Goal: Information Seeking & Learning: Check status

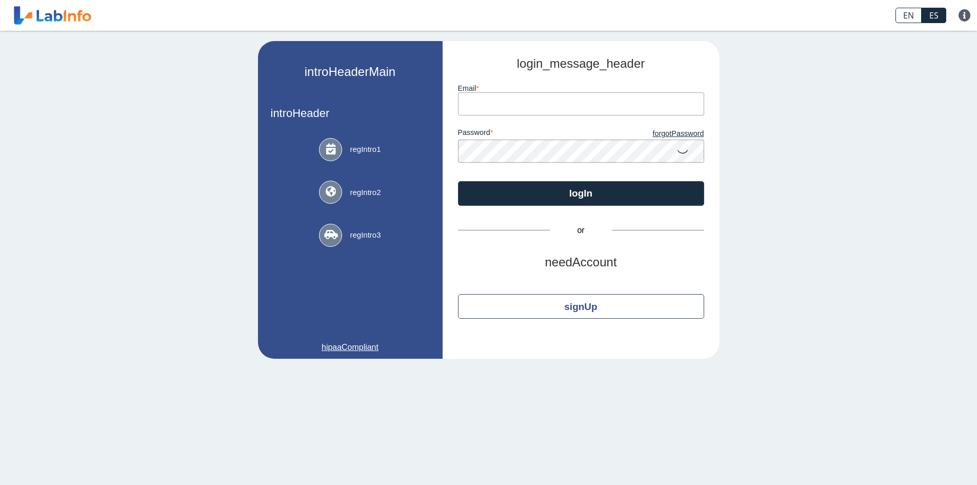
click at [532, 105] on input "email" at bounding box center [581, 103] width 246 height 23
type input "[EMAIL_ADDRESS][DOMAIN_NAME]"
click at [683, 154] on icon at bounding box center [682, 151] width 12 height 20
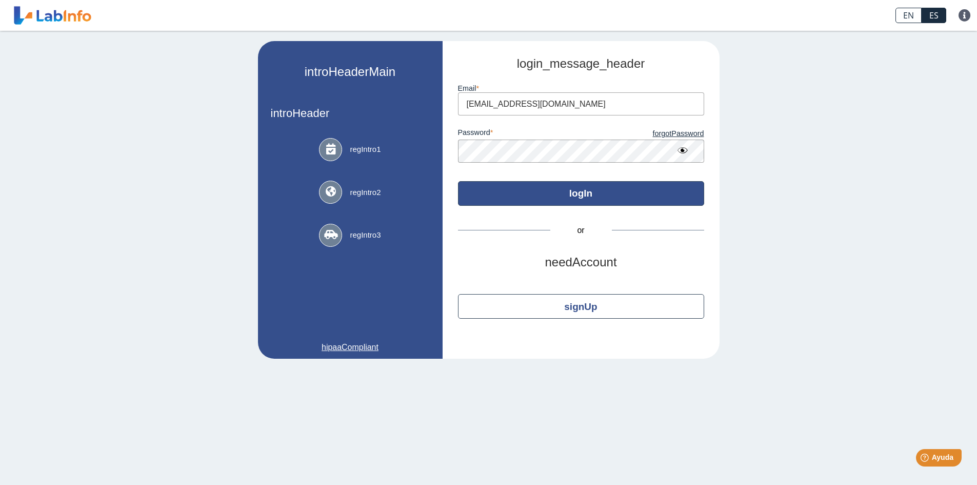
click at [557, 191] on button "logIn" at bounding box center [581, 193] width 246 height 25
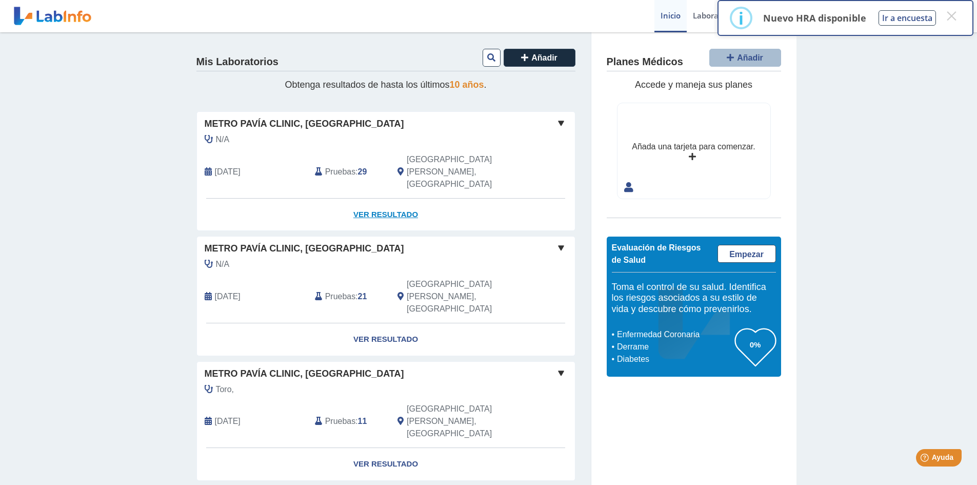
click at [384, 198] on link "Ver Resultado" at bounding box center [386, 214] width 378 height 32
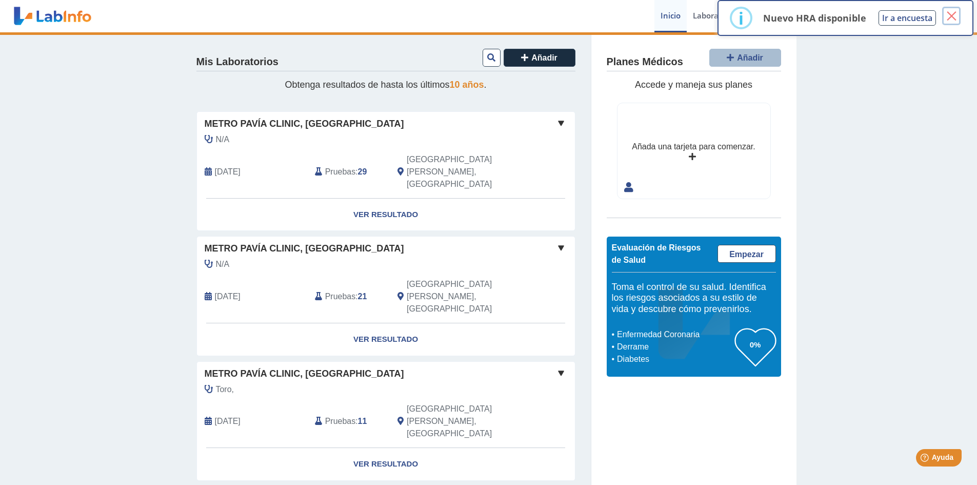
click at [953, 13] on button "×" at bounding box center [951, 16] width 18 height 18
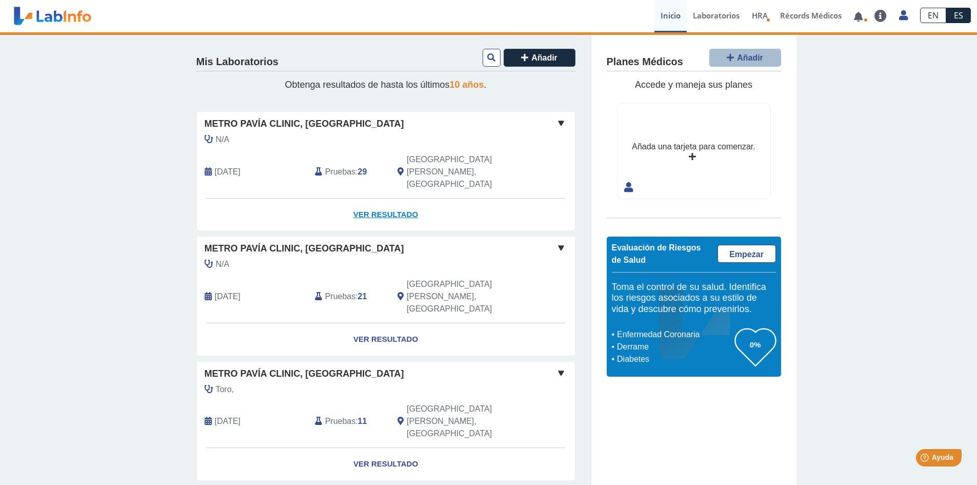
click at [364, 198] on link "Ver Resultado" at bounding box center [386, 214] width 378 height 32
click at [561, 120] on span at bounding box center [561, 123] width 12 height 12
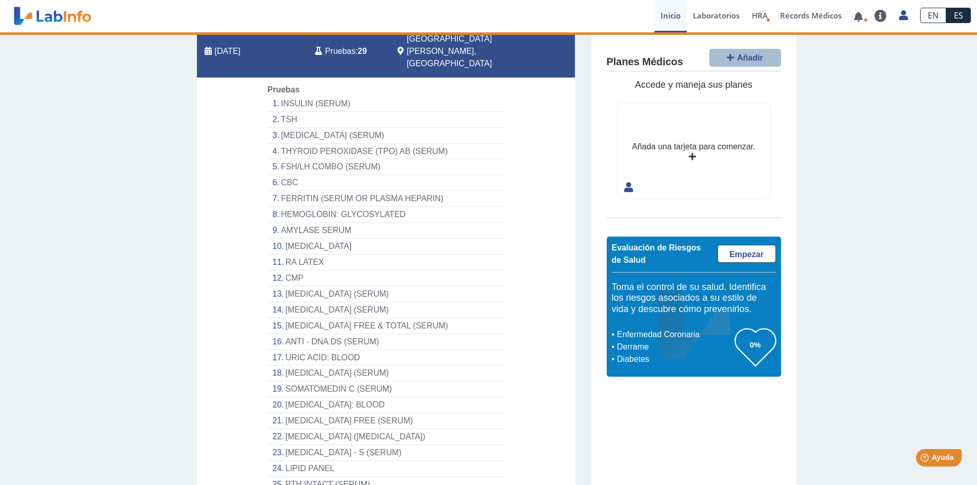
scroll to position [103, 0]
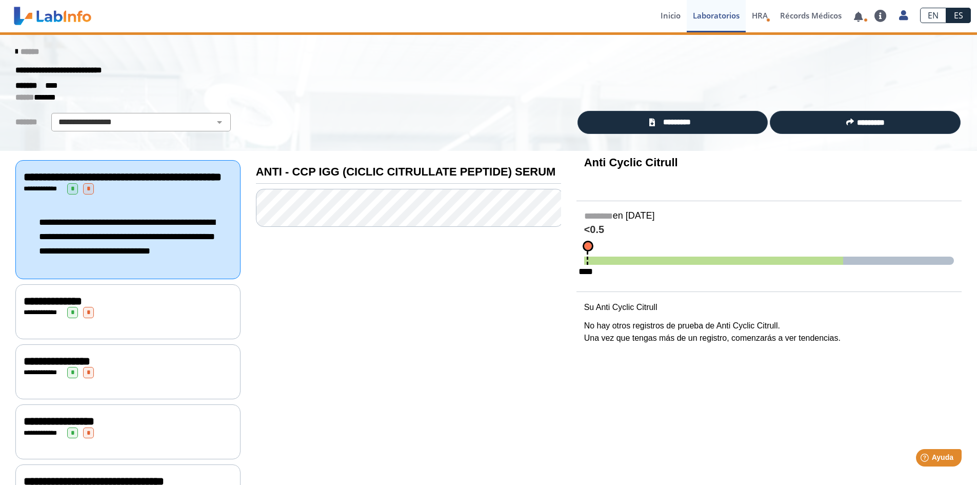
scroll to position [51, 0]
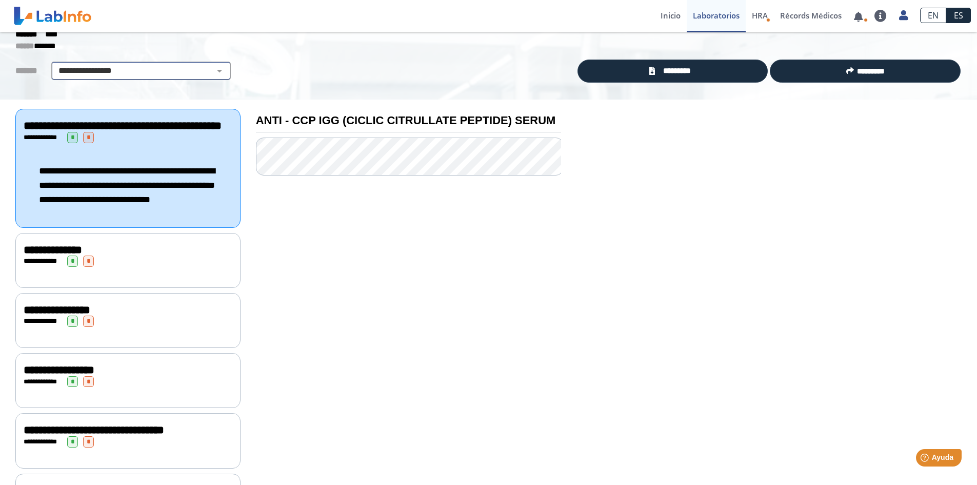
click at [211, 68] on select "**********" at bounding box center [140, 71] width 173 height 12
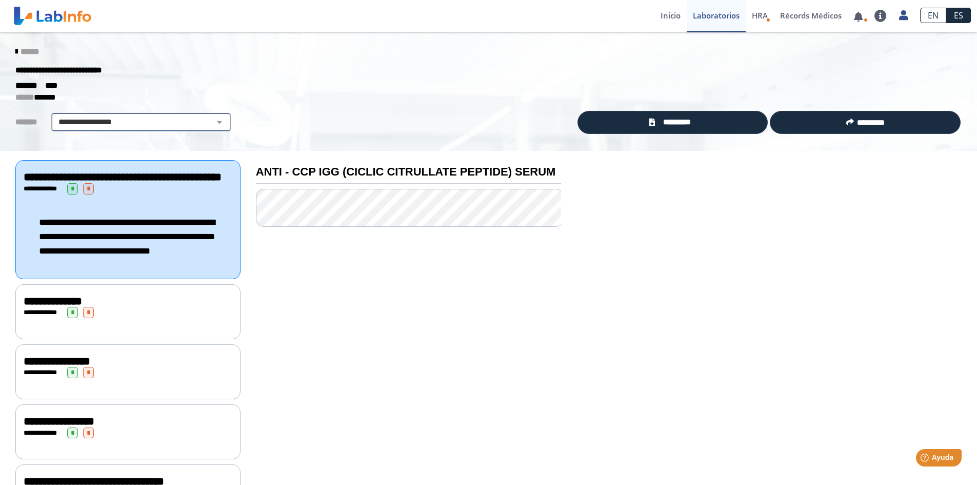
click at [214, 121] on select "**********" at bounding box center [140, 122] width 173 height 12
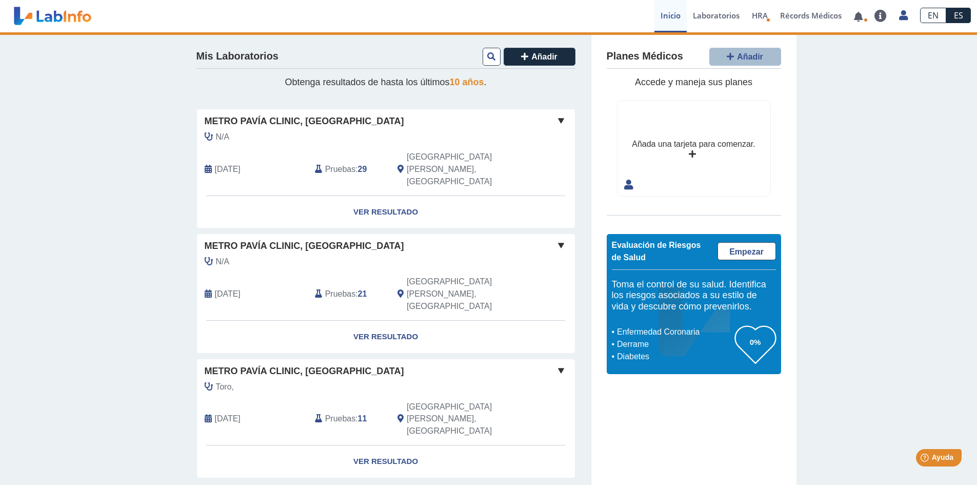
click at [563, 118] on span at bounding box center [561, 120] width 12 height 12
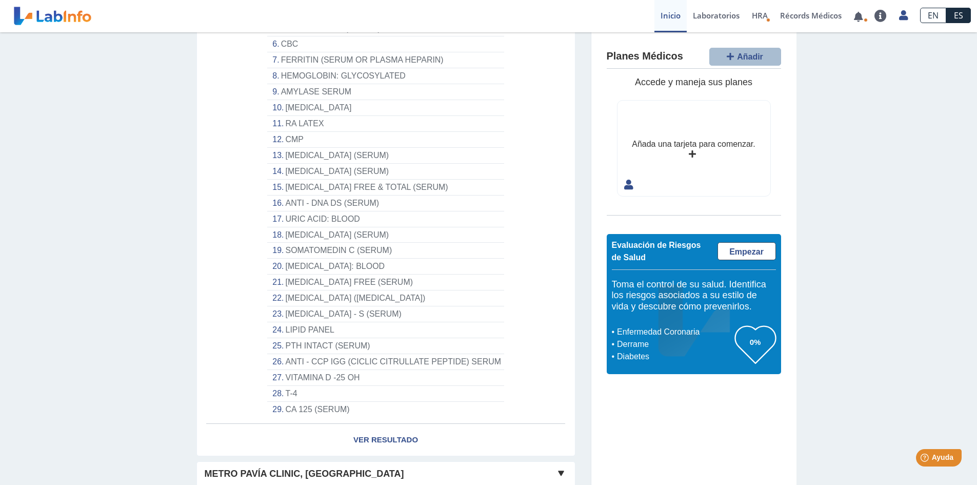
scroll to position [308, 0]
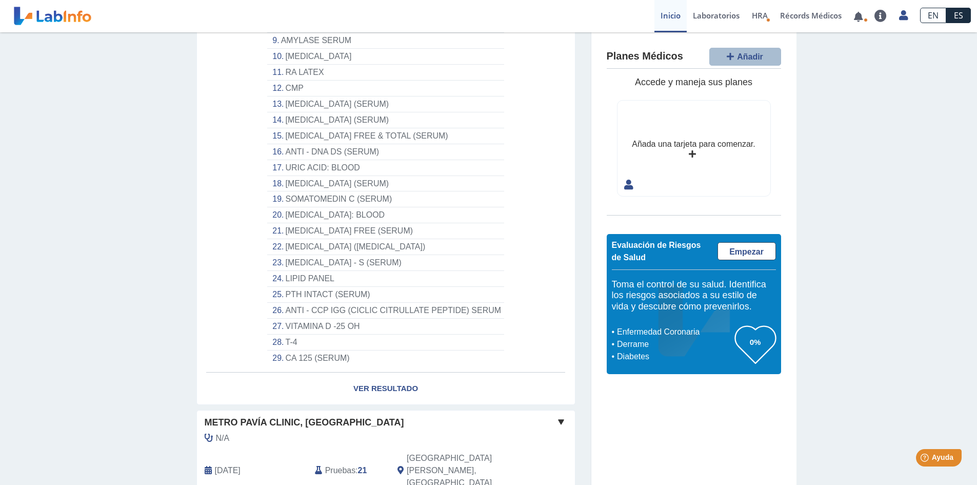
drag, startPoint x: 262, startPoint y: 130, endPoint x: 344, endPoint y: 336, distance: 221.2
click at [344, 336] on div "Pruebas [MEDICAL_DATA] ([MEDICAL_DATA] [MEDICAL_DATA] (SERUM) THYROID PEROXIDAS…" at bounding box center [385, 130] width 252 height 472
copy div "Pruebas [MEDICAL_DATA] ([MEDICAL_DATA] [MEDICAL_DATA] (SERUM) THYROID PEROXIDAS…"
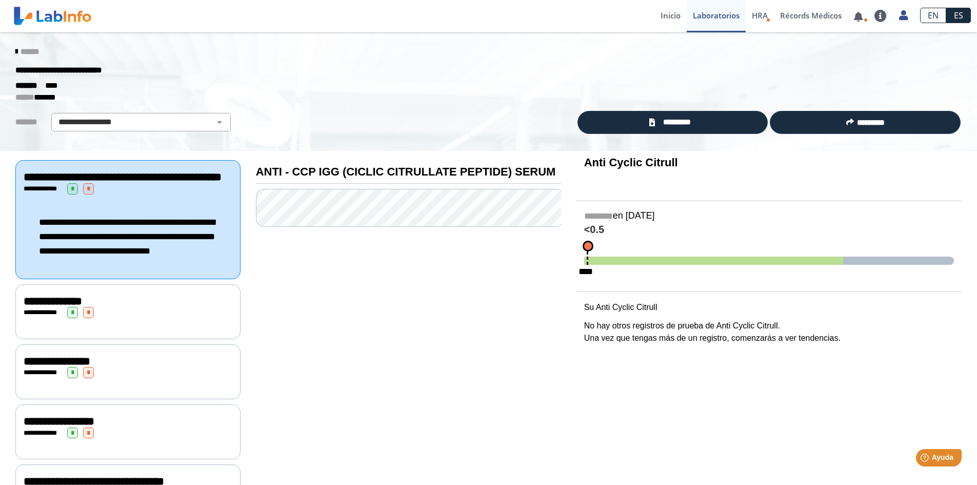
click at [15, 50] on icon at bounding box center [16, 52] width 2 height 8
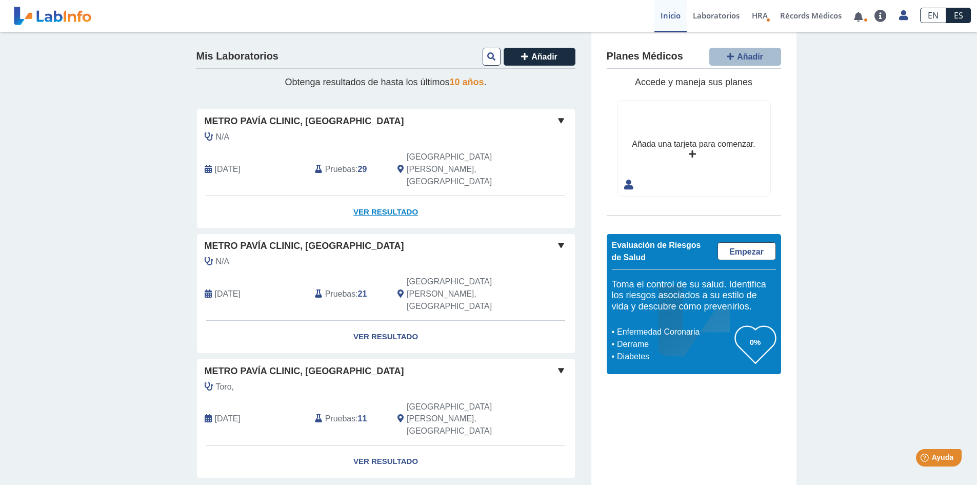
click at [385, 196] on link "Ver Resultado" at bounding box center [386, 212] width 378 height 32
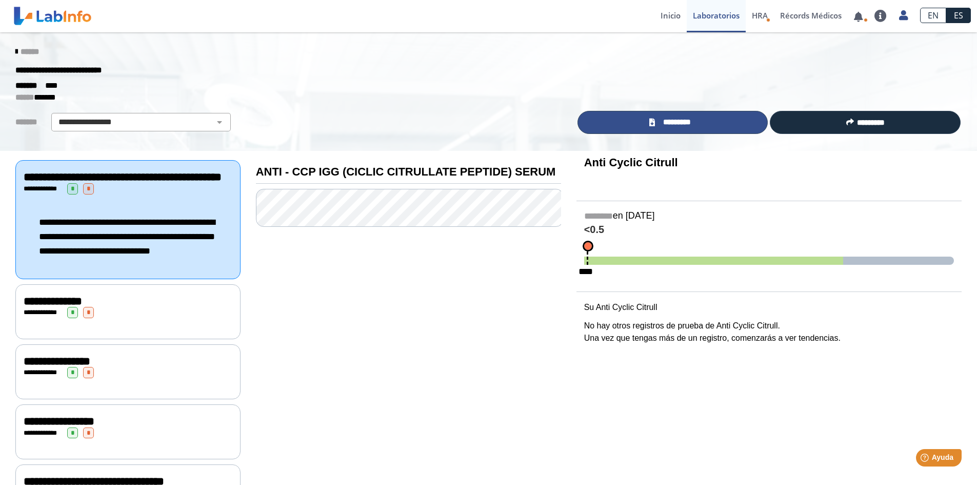
click at [666, 117] on span "*********" at bounding box center [676, 122] width 37 height 12
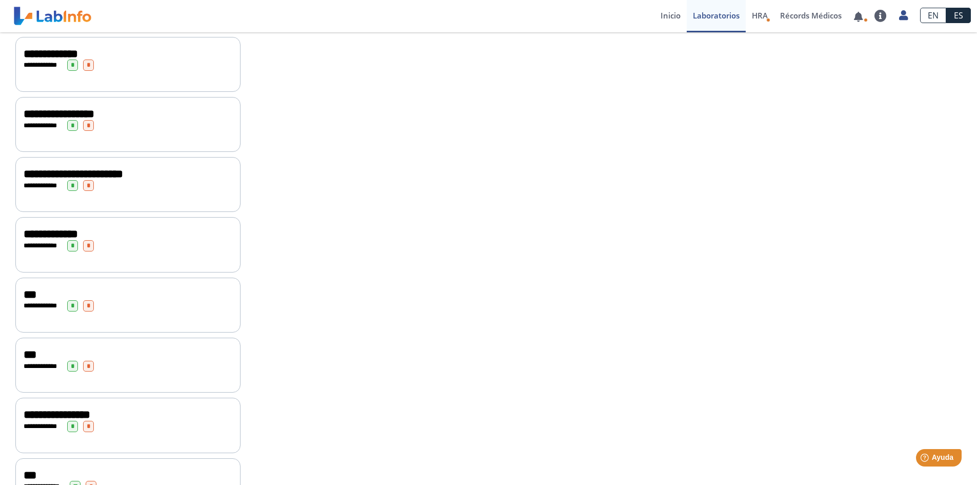
scroll to position [1322, 0]
